Goal: Task Accomplishment & Management: Manage account settings

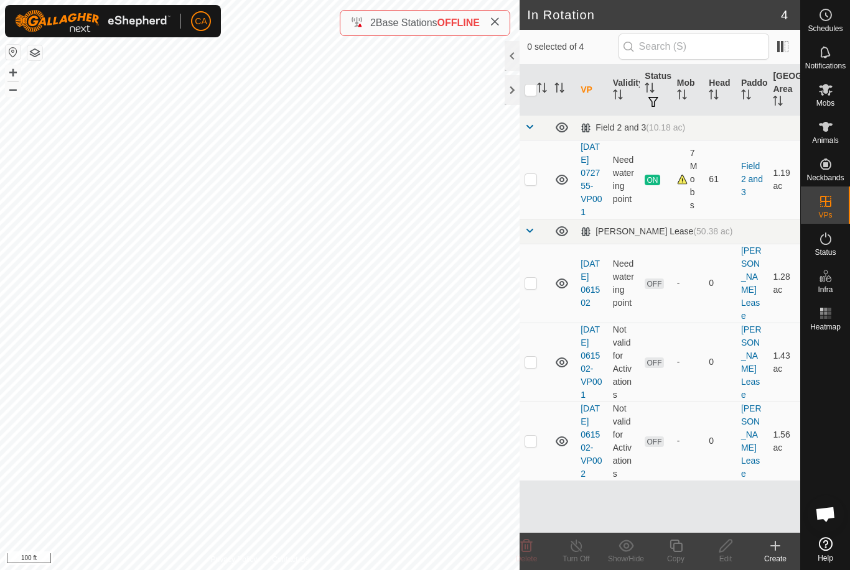
click at [510, 87] on div at bounding box center [511, 90] width 15 height 30
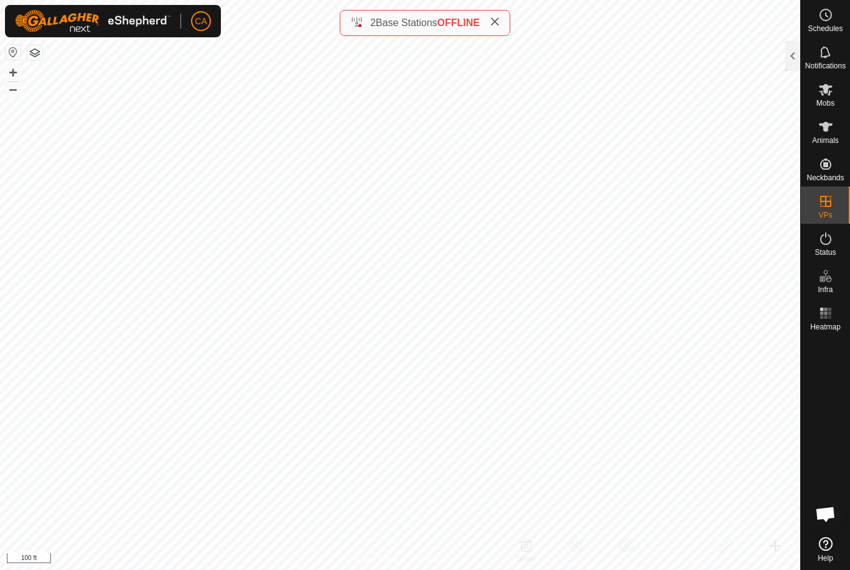
click at [789, 49] on div at bounding box center [792, 56] width 15 height 30
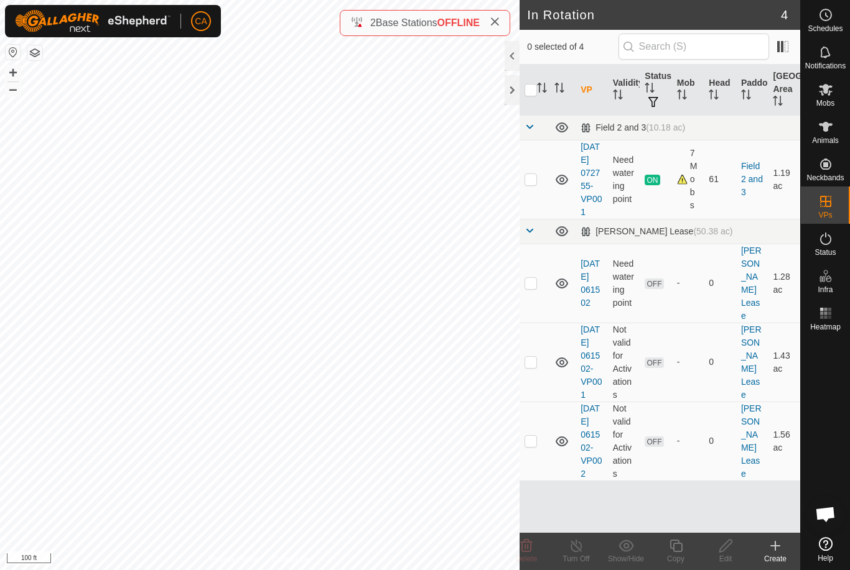
click at [534, 366] on p-checkbox at bounding box center [530, 362] width 12 height 10
click at [532, 375] on td at bounding box center [534, 362] width 30 height 79
checkbox input "false"
click at [537, 296] on td at bounding box center [534, 283] width 30 height 79
click at [526, 549] on icon at bounding box center [526, 546] width 15 height 15
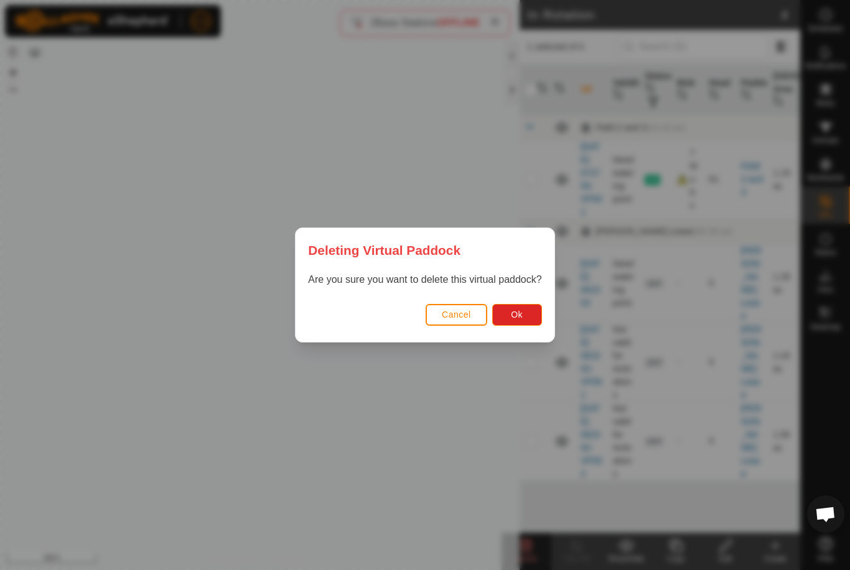
click at [525, 318] on button "Ok" at bounding box center [517, 315] width 50 height 22
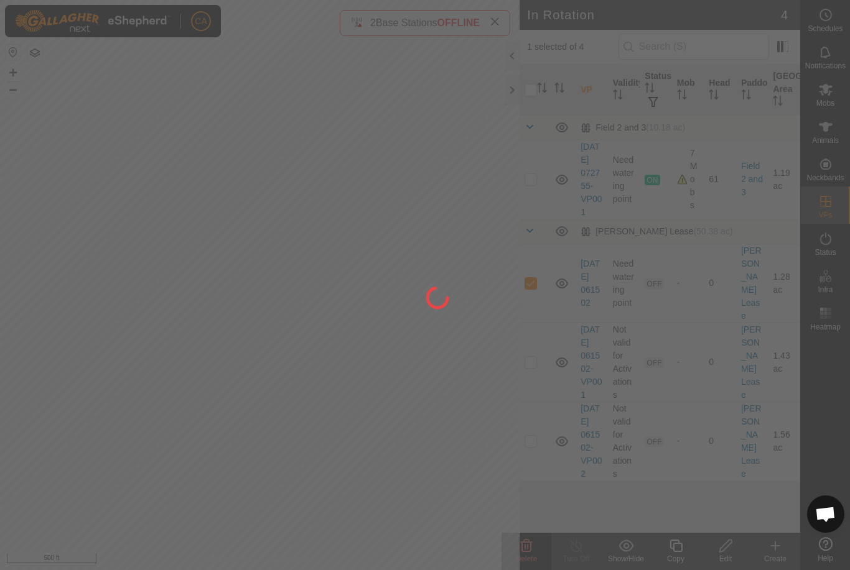
checkbox input "false"
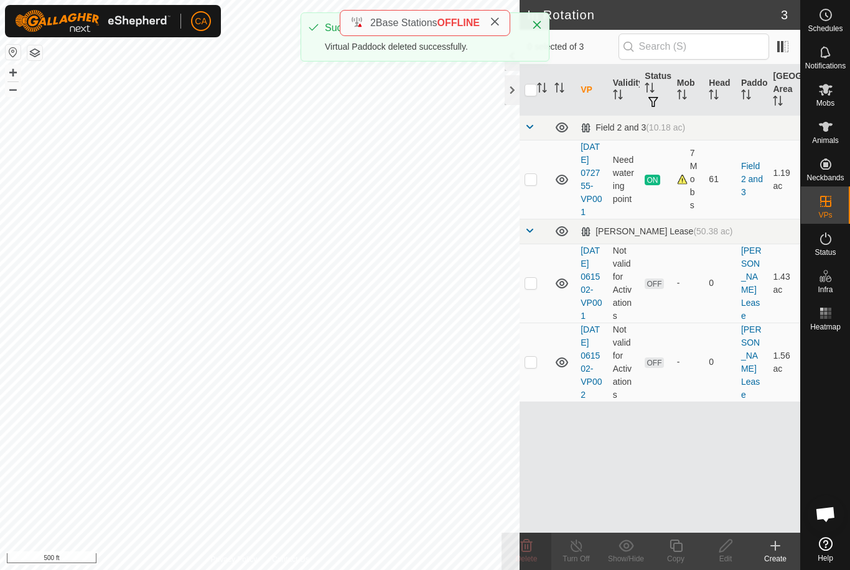
click at [539, 391] on td at bounding box center [534, 362] width 30 height 79
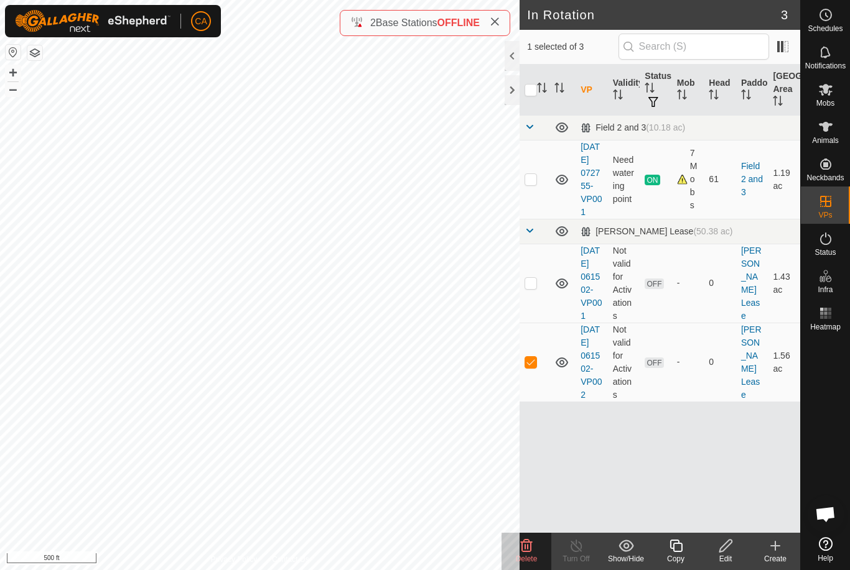
click at [529, 382] on td at bounding box center [534, 362] width 30 height 79
checkbox input "false"
click at [537, 387] on td at bounding box center [534, 362] width 30 height 79
checkbox input "true"
click at [535, 288] on p-checkbox at bounding box center [530, 283] width 12 height 10
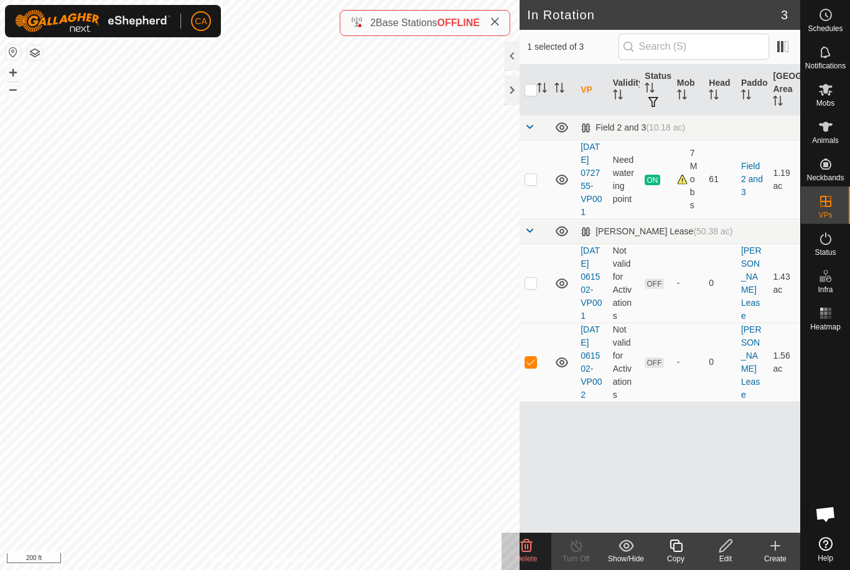
checkbox input "true"
click at [532, 401] on td at bounding box center [534, 362] width 30 height 79
checkbox input "false"
click at [532, 288] on p-checkbox at bounding box center [530, 283] width 12 height 10
click at [538, 303] on td at bounding box center [534, 283] width 30 height 79
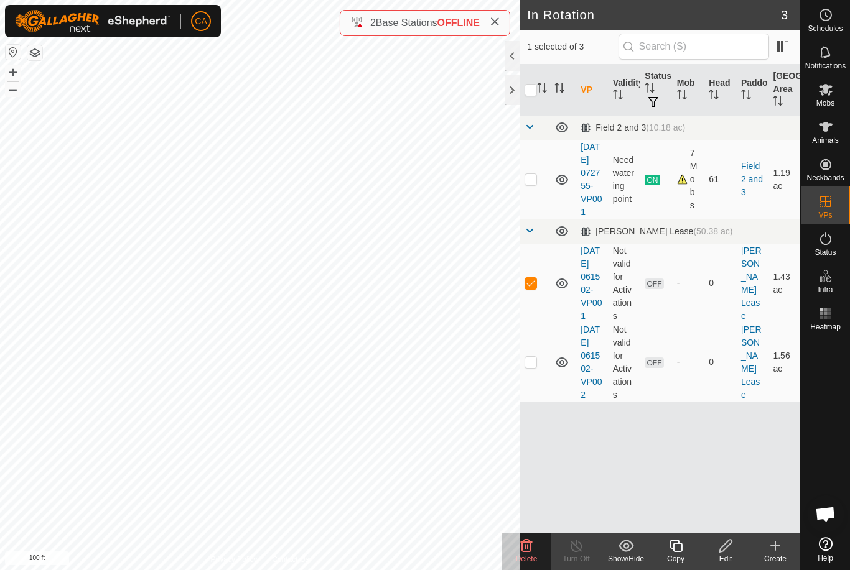
click at [526, 544] on icon at bounding box center [526, 546] width 15 height 15
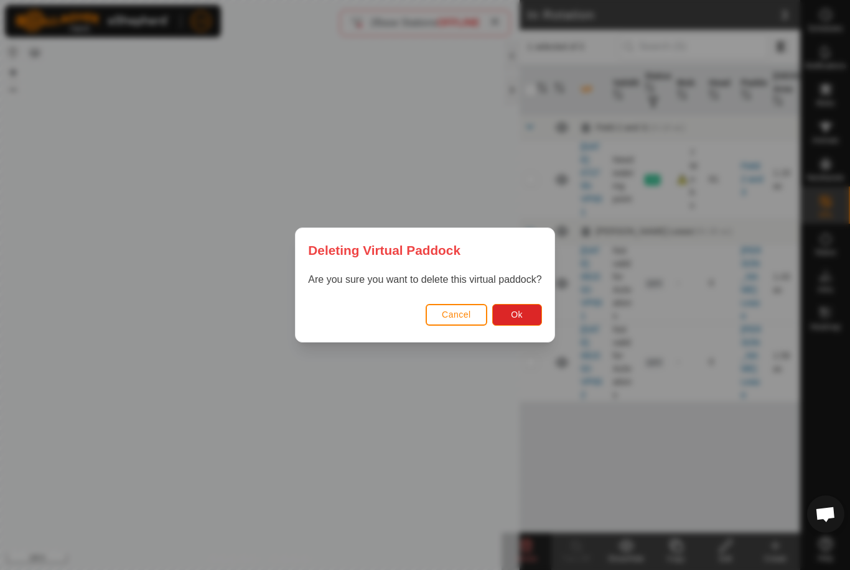
click at [527, 312] on button "Ok" at bounding box center [517, 315] width 50 height 22
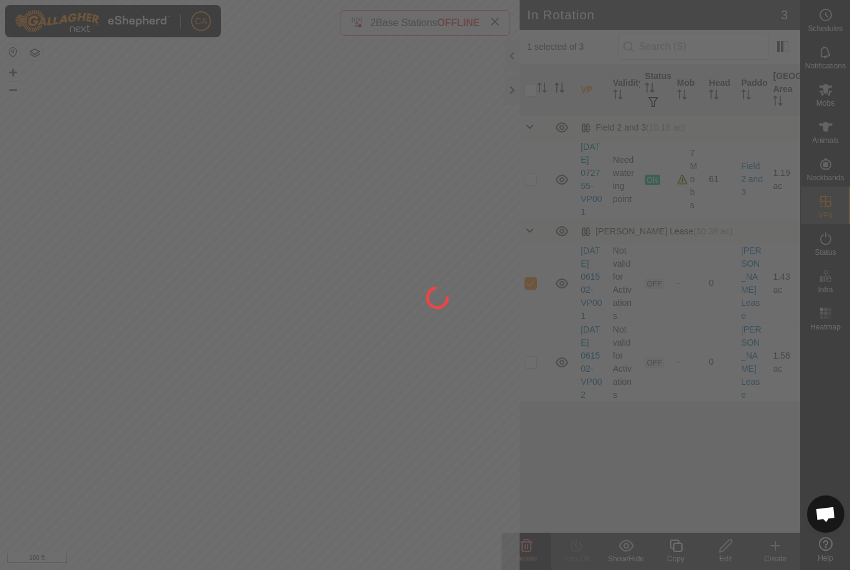
checkbox input "false"
